Goal: Transaction & Acquisition: Purchase product/service

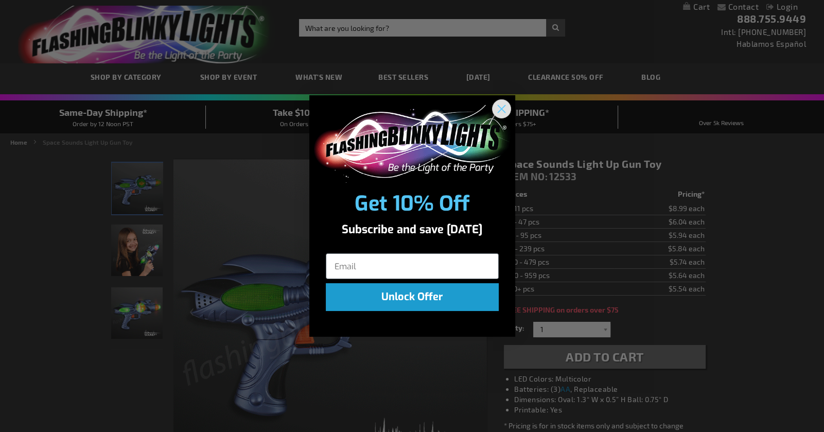
click at [499, 102] on circle "Close dialog" at bounding box center [501, 108] width 17 height 17
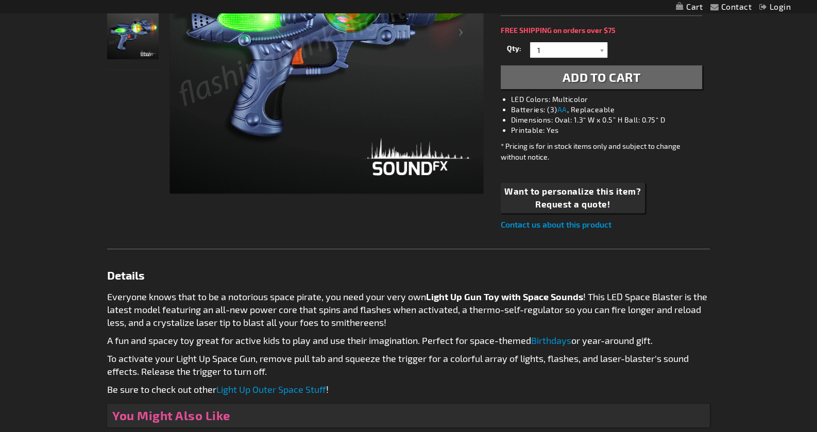
scroll to position [411, 0]
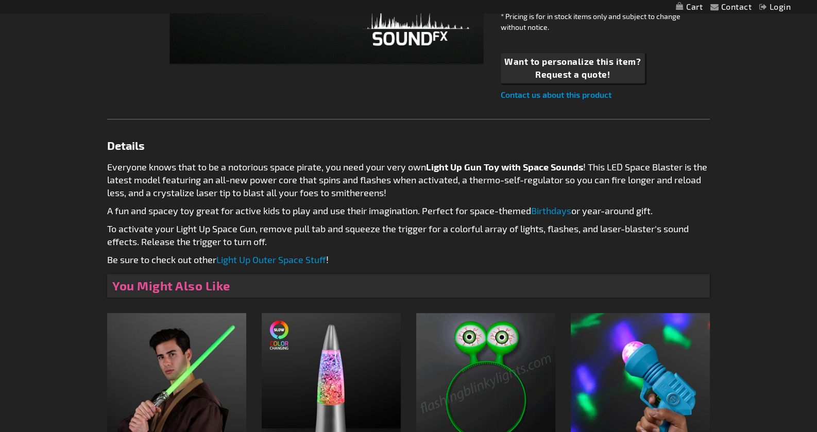
click at [308, 256] on link "Light Up Outer Space Stuff" at bounding box center [271, 259] width 110 height 11
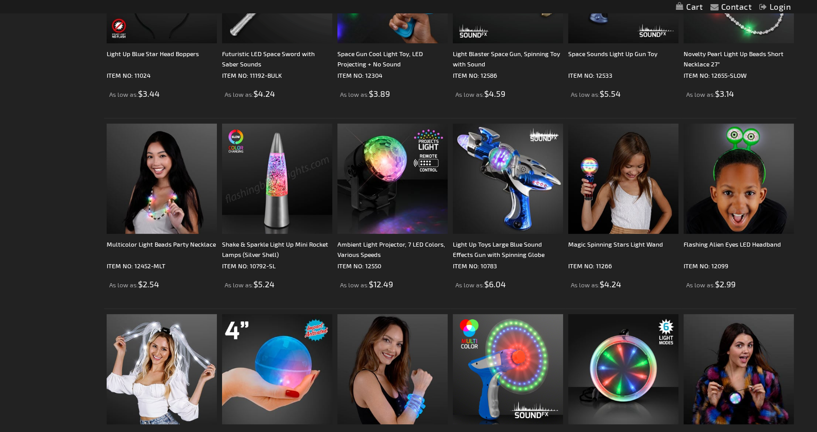
scroll to position [566, 0]
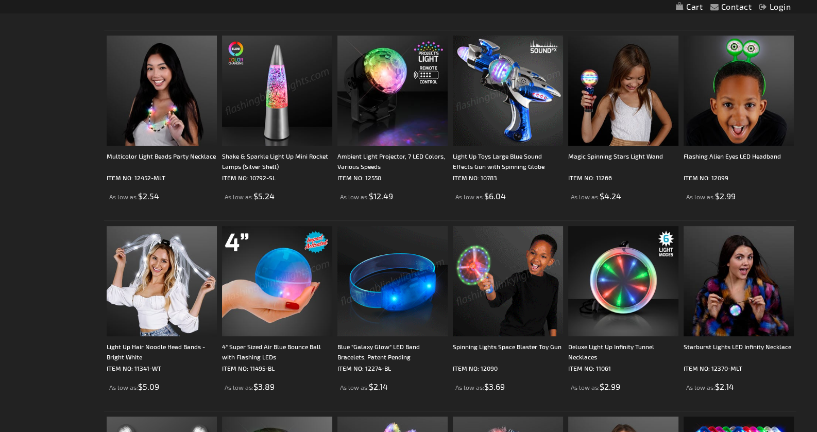
click at [506, 133] on img at bounding box center [508, 91] width 110 height 110
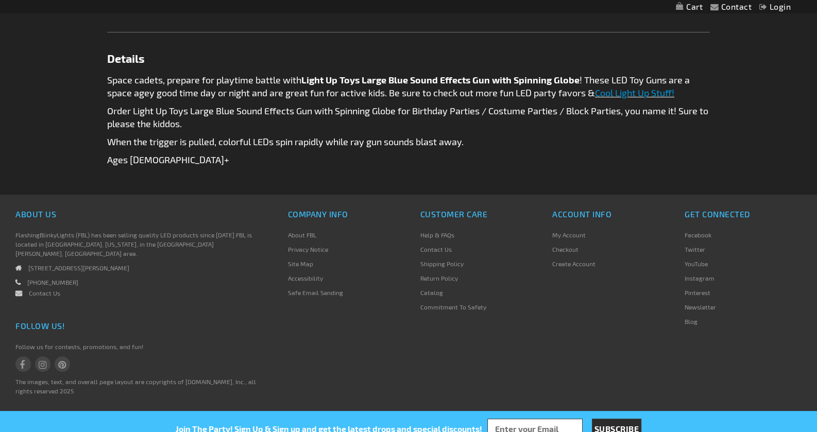
scroll to position [498, 0]
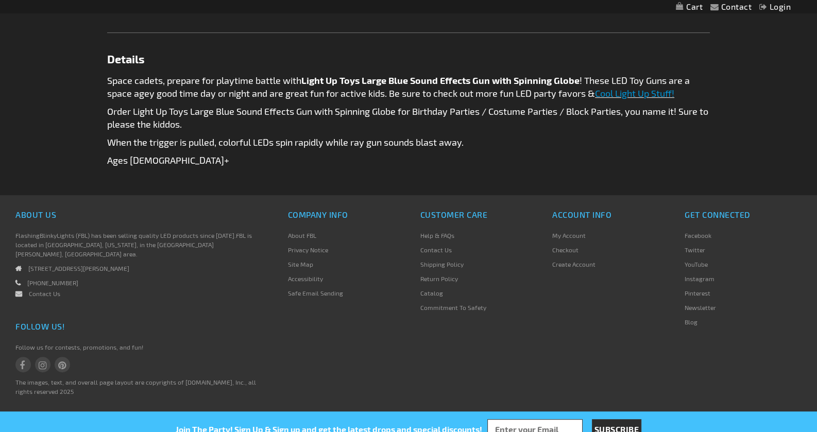
click at [438, 261] on link "Shipping Policy" at bounding box center [441, 264] width 43 height 7
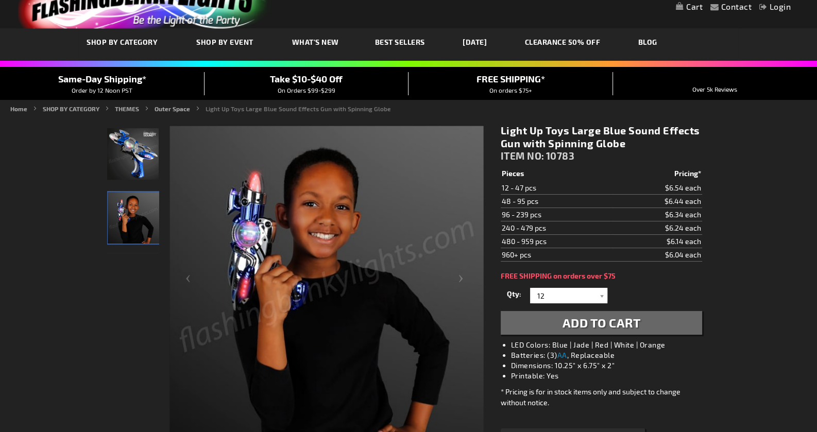
scroll to position [36, 0]
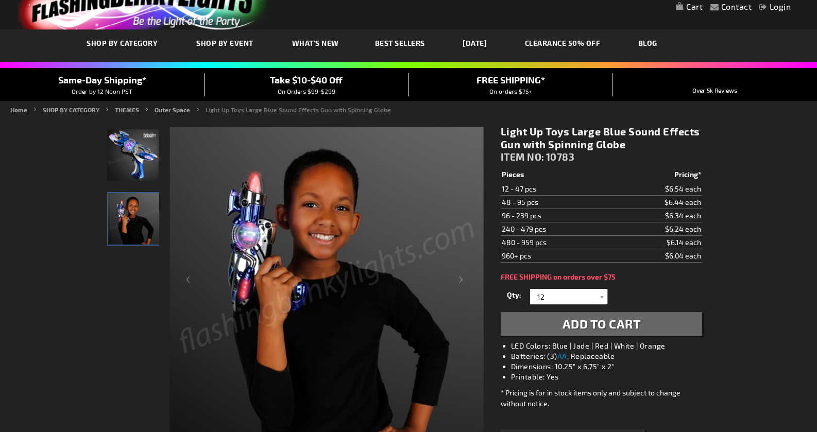
click at [260, 232] on img at bounding box center [326, 284] width 314 height 314
click at [142, 153] on img "Light Up Sound Effect Gun Toy" at bounding box center [132, 154] width 51 height 51
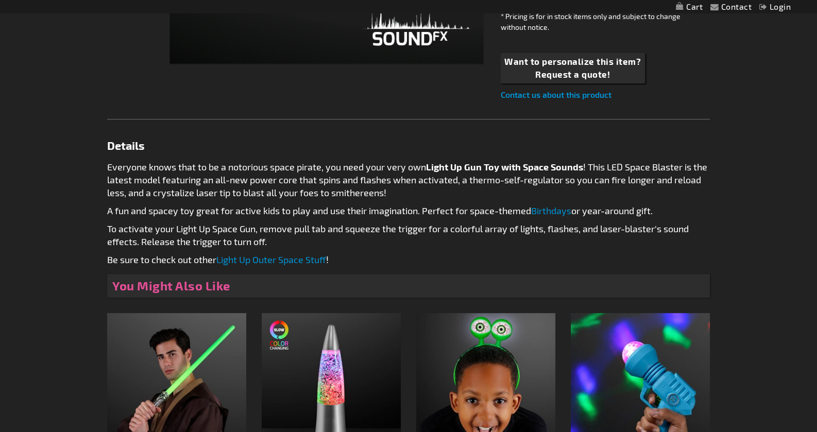
scroll to position [205, 0]
